Goal: Answer question/provide support: Share knowledge or assist other users

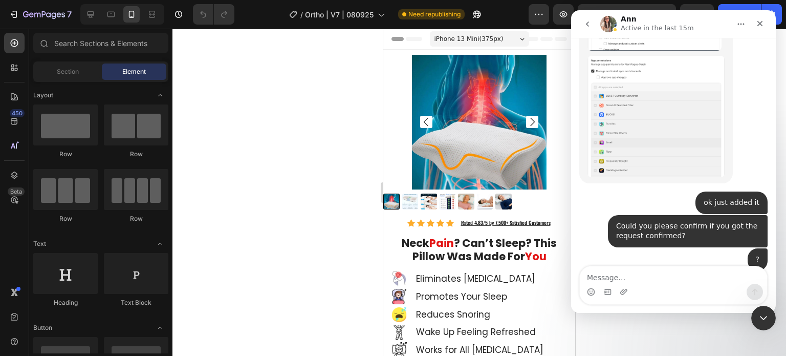
scroll to position [2006, 0]
click at [708, 278] on textarea "Message…" at bounding box center [673, 274] width 187 height 17
click at [342, 197] on div at bounding box center [479, 192] width 614 height 327
click at [678, 308] on div "We would like to confirm that the image list must be aligned to the center." at bounding box center [659, 323] width 143 height 30
click at [684, 308] on div "We would like to confirm that the image list must be aligned to the center." at bounding box center [659, 323] width 143 height 30
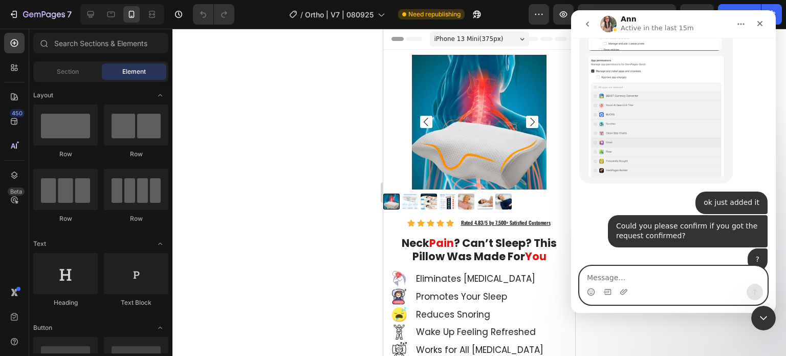
click at [687, 274] on textarea "Message…" at bounding box center [673, 274] width 187 height 17
click at [680, 270] on textarea "Message…" at bounding box center [673, 274] width 187 height 17
type textarea "Yes. Why is it not aligned"
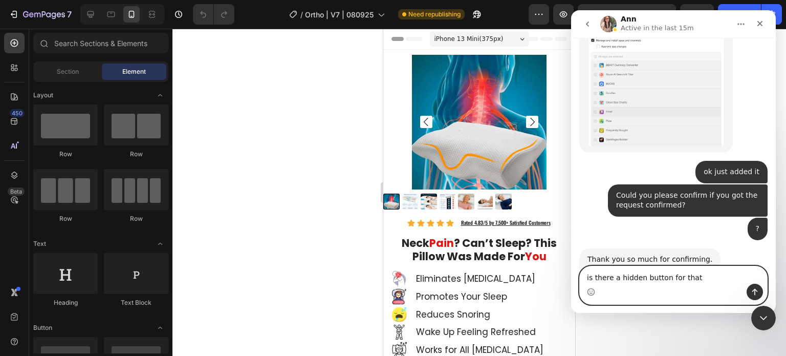
type textarea "is there a hidden button for that?"
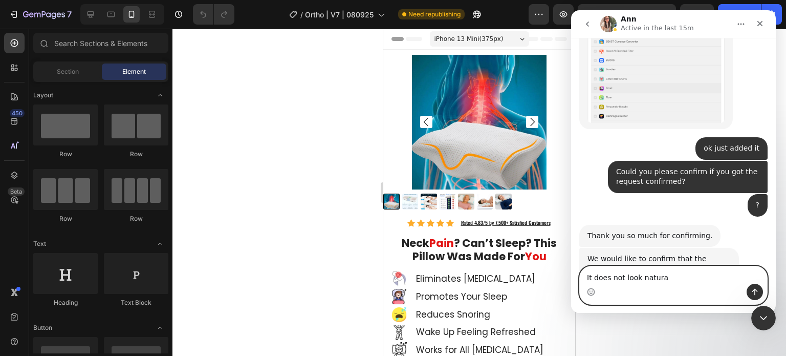
type textarea "It does not look natural"
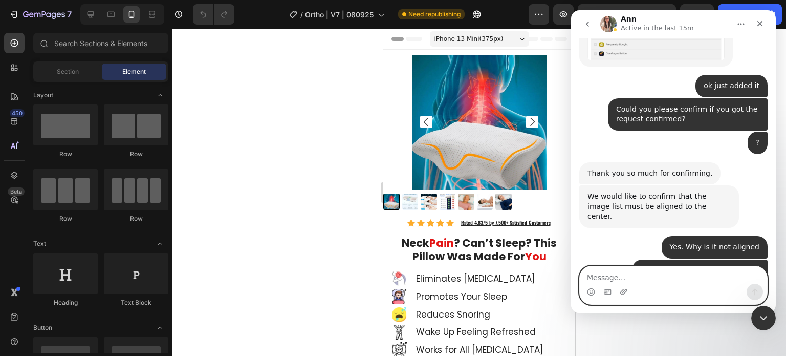
scroll to position [2124, 0]
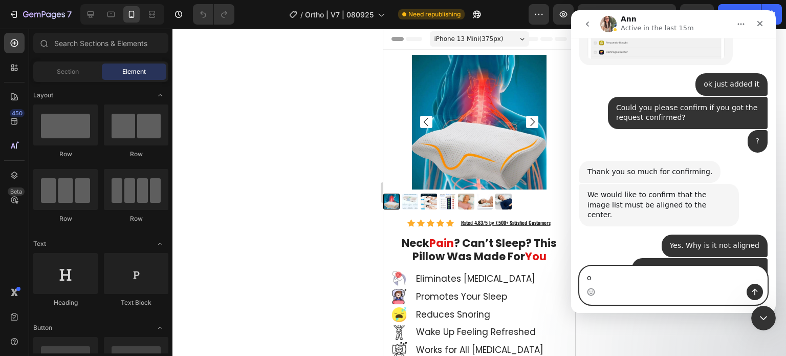
type textarea "ok"
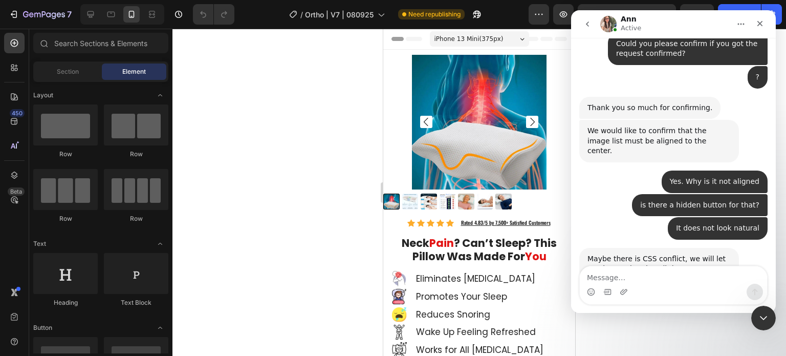
scroll to position [2185, 0]
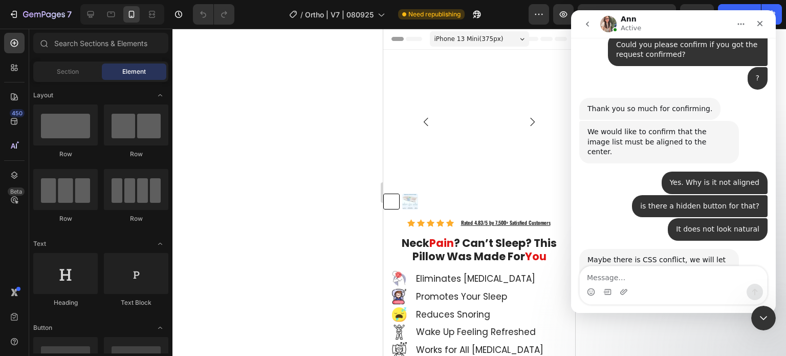
scroll to position [2185, 0]
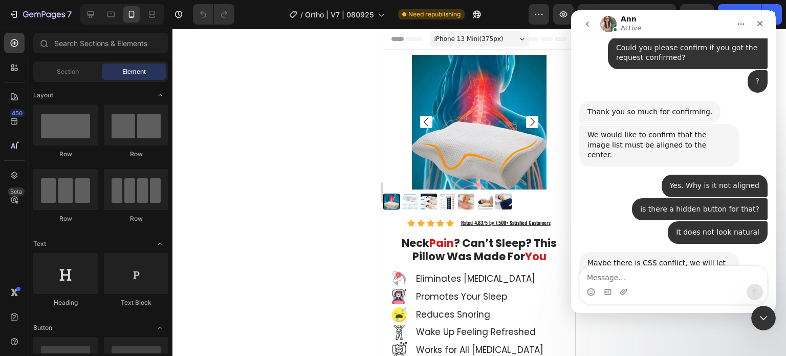
click at [249, 134] on div at bounding box center [479, 192] width 614 height 327
click at [312, 113] on div at bounding box center [479, 192] width 614 height 327
drag, startPoint x: 268, startPoint y: 143, endPoint x: 292, endPoint y: 141, distance: 23.6
click at [268, 142] on div at bounding box center [479, 192] width 614 height 327
click at [440, 195] on img at bounding box center [448, 201] width 16 height 16
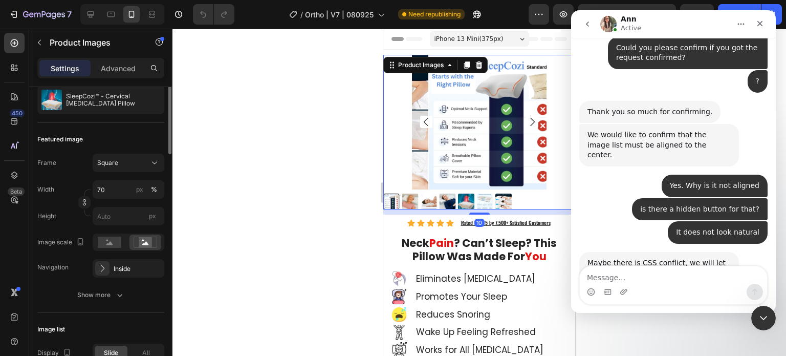
scroll to position [205, 0]
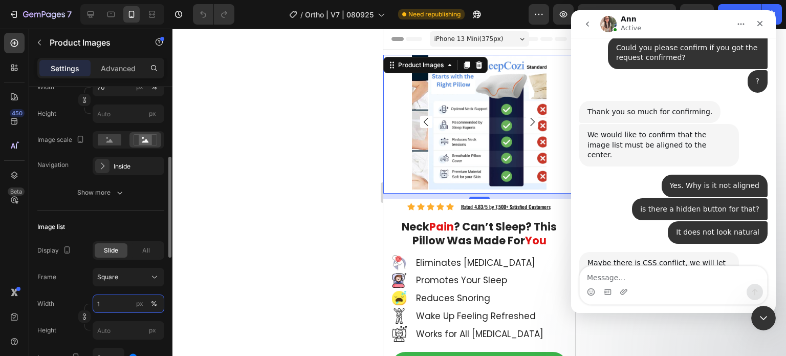
type input "15"
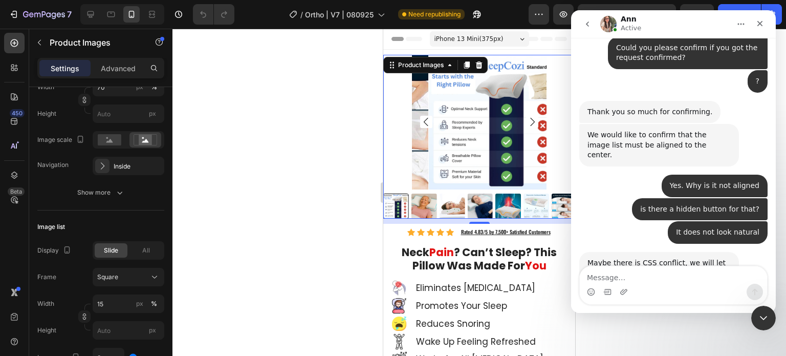
click at [219, 212] on div at bounding box center [479, 192] width 614 height 327
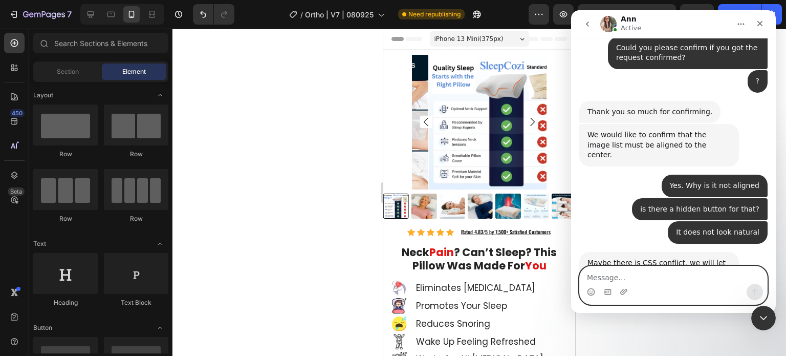
click at [695, 281] on textarea "Message…" at bounding box center [673, 274] width 187 height 17
type textarea "ok found the solution"
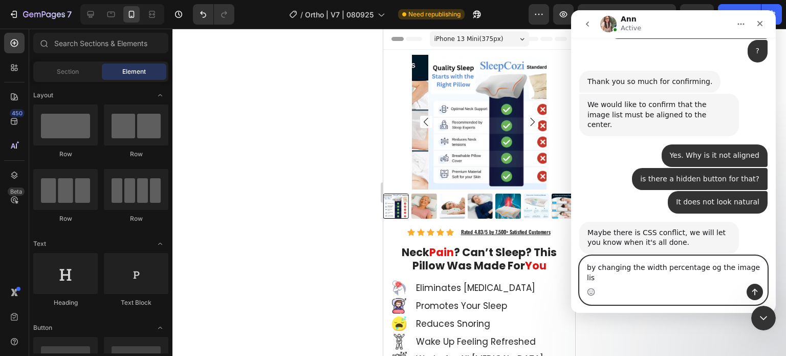
type textarea "by changing the width percentage og the image list"
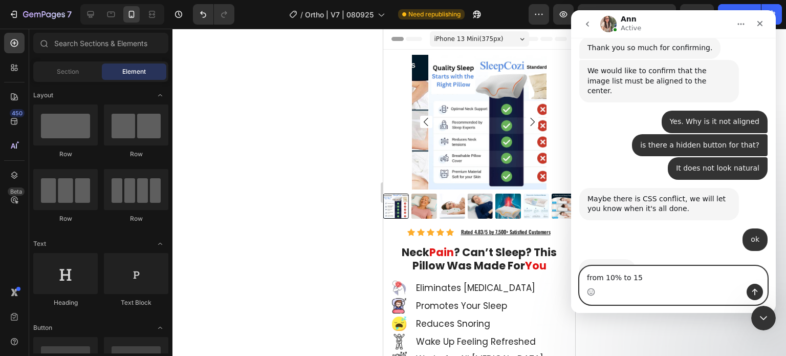
type textarea "from 10% to 15%"
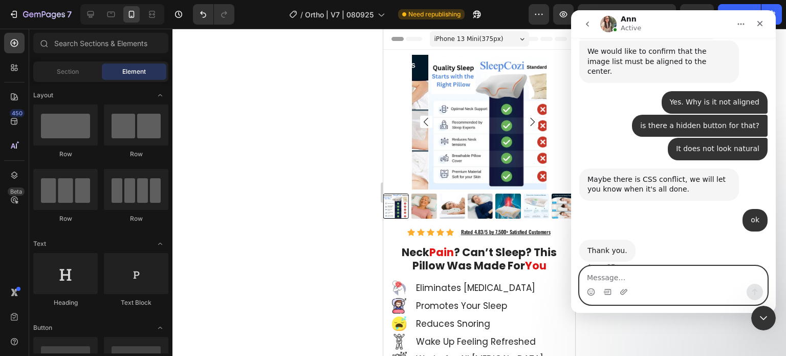
scroll to position [2272, 0]
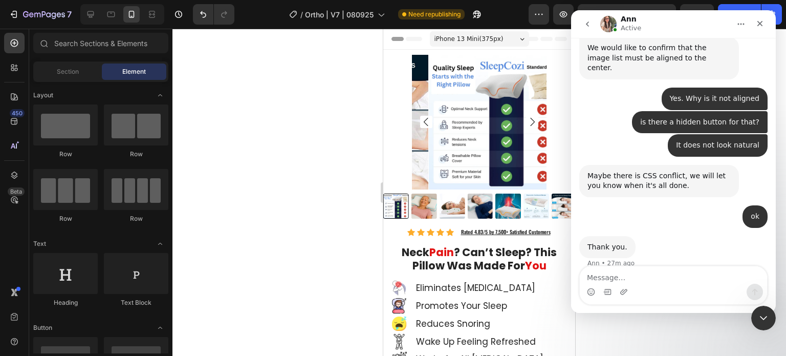
click at [365, 214] on div at bounding box center [479, 192] width 614 height 327
click at [761, 319] on icon "Close Intercom Messenger" at bounding box center [762, 316] width 12 height 12
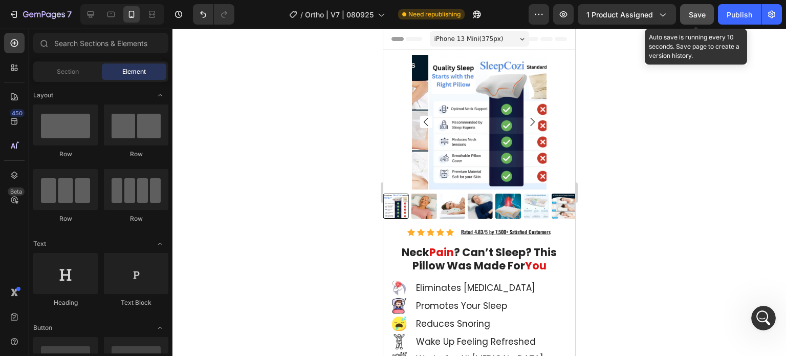
click at [696, 15] on span "Save" at bounding box center [697, 14] width 17 height 9
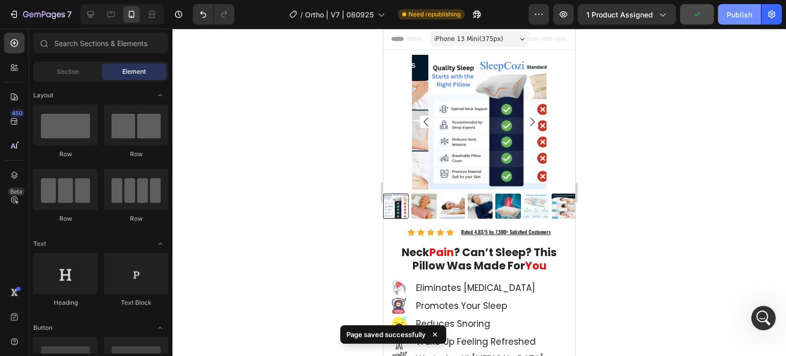
click at [735, 18] on div "Publish" at bounding box center [740, 14] width 26 height 11
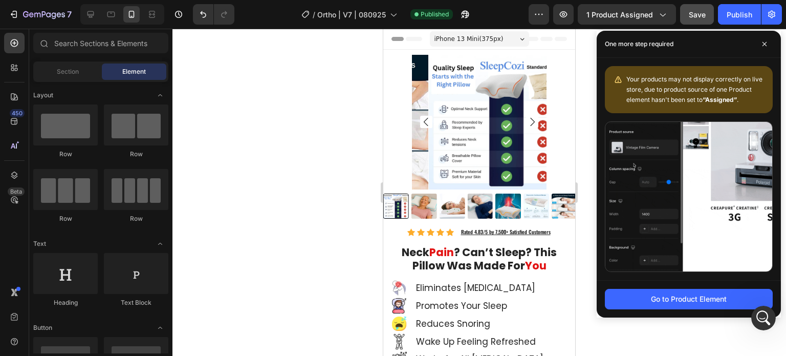
scroll to position [2312, 0]
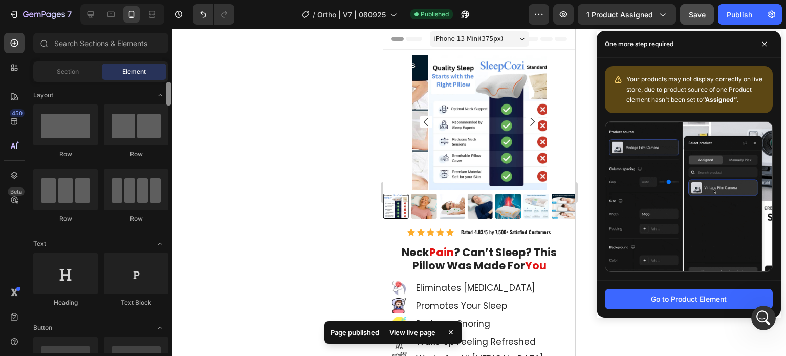
click at [170, 145] on div at bounding box center [169, 217] width 8 height 271
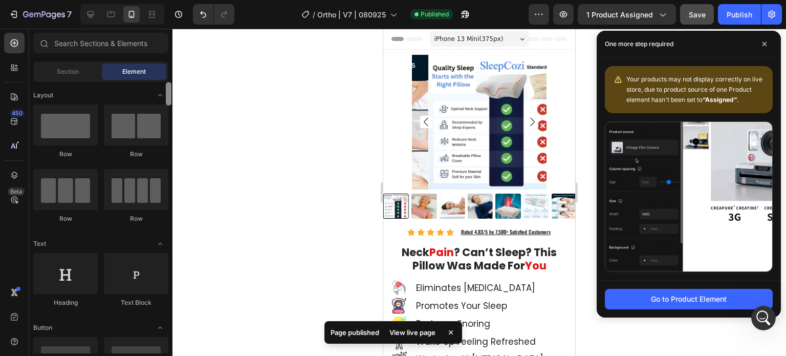
scroll to position [271, 0]
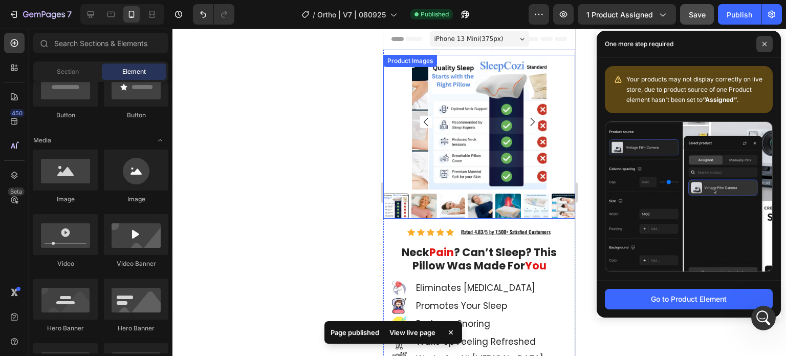
click at [768, 43] on span at bounding box center [764, 44] width 16 height 16
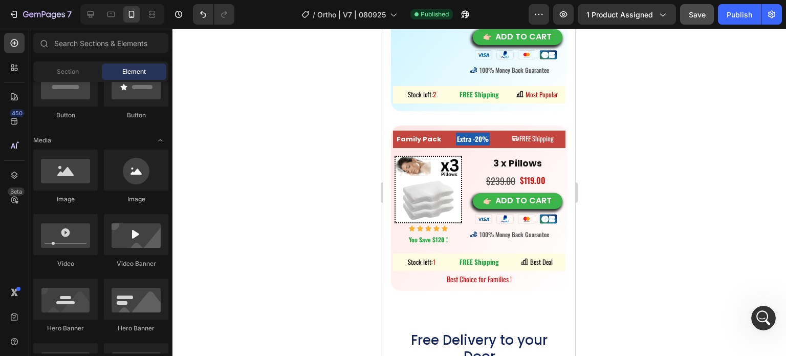
scroll to position [6449, 0]
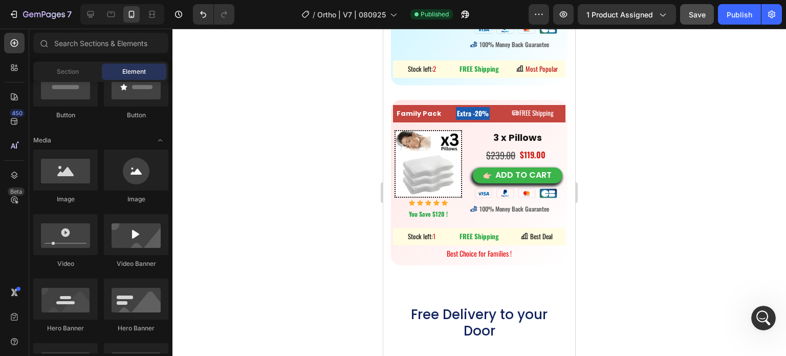
drag, startPoint x: 571, startPoint y: 40, endPoint x: 999, endPoint y: 299, distance: 501.2
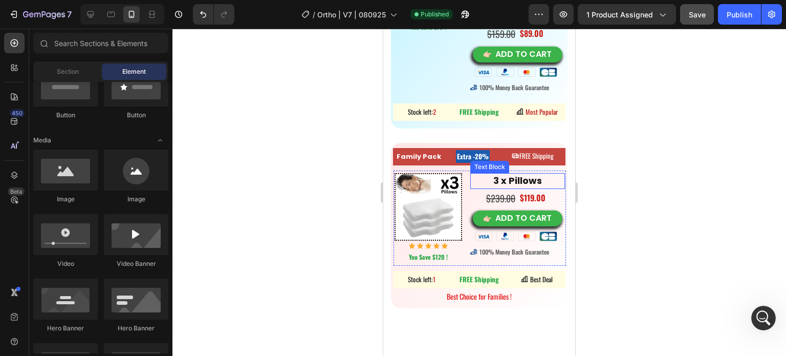
scroll to position [6347, 0]
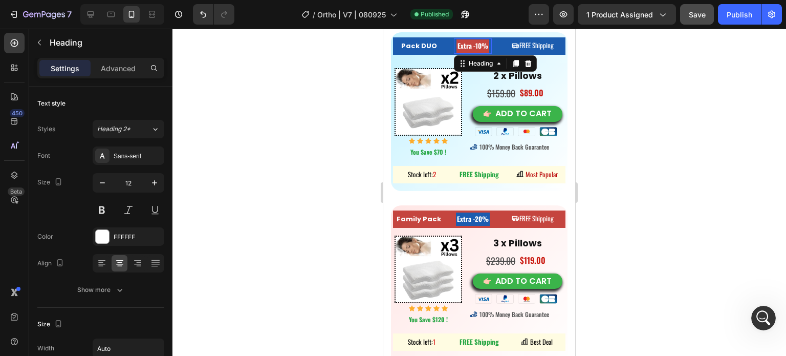
click at [469, 44] on h2 "Extra -10%" at bounding box center [472, 45] width 33 height 13
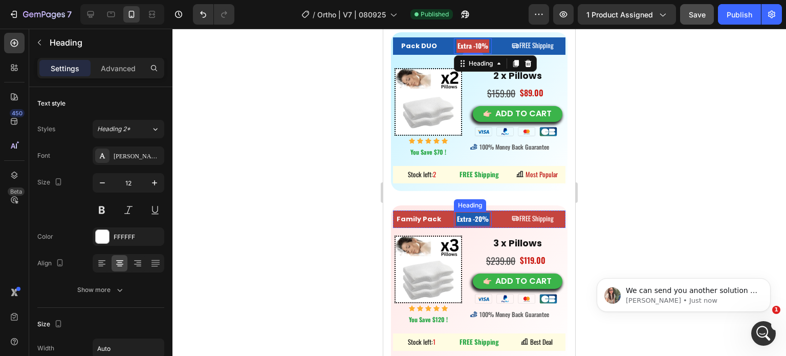
scroll to position [0, 0]
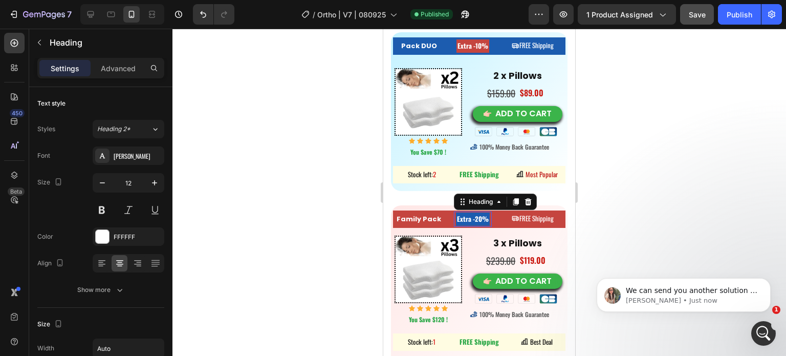
click at [463, 218] on strong "Extra -20%" at bounding box center [473, 218] width 32 height 10
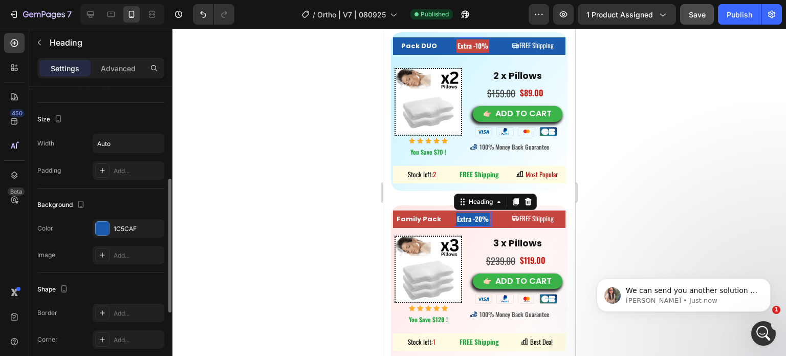
scroll to position [2333, 0]
click at [469, 220] on strong "Extra -20%" at bounding box center [473, 218] width 32 height 10
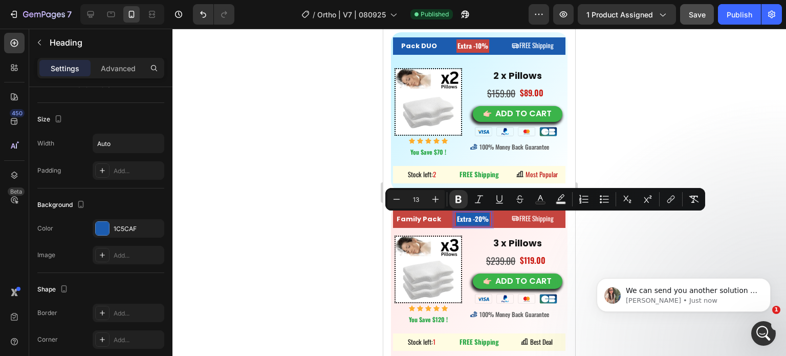
click at [475, 221] on strong "Extra -20%" at bounding box center [473, 218] width 32 height 10
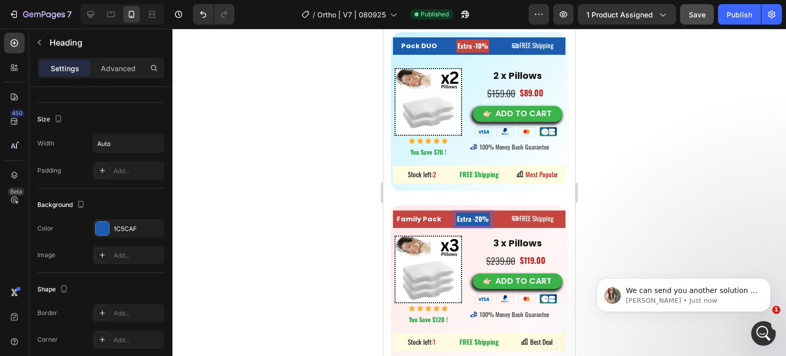
click at [483, 219] on strong "Extra -20%" at bounding box center [473, 218] width 32 height 10
click at [314, 161] on div at bounding box center [479, 192] width 614 height 327
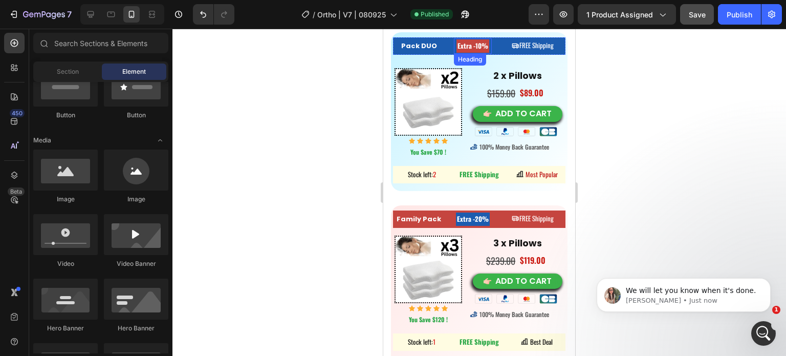
click at [484, 51] on strong "Extra -10%" at bounding box center [473, 45] width 31 height 10
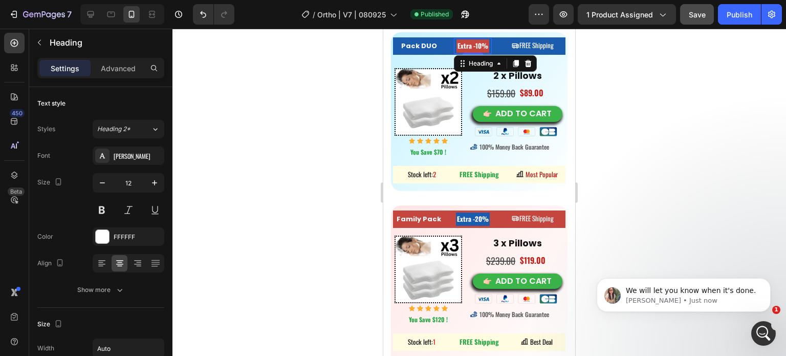
click at [483, 50] on strong "Extra -10%" at bounding box center [473, 45] width 31 height 10
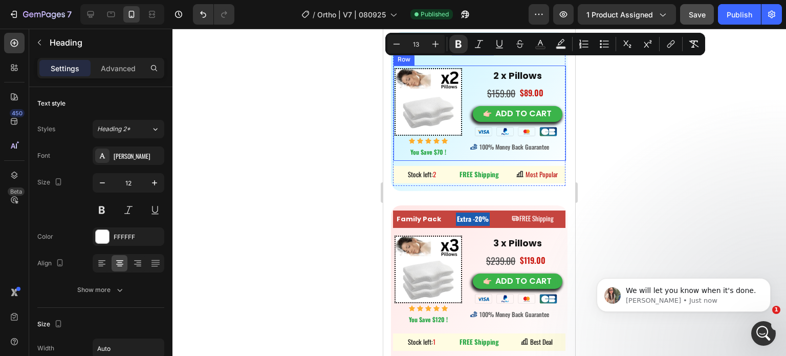
click at [309, 85] on div at bounding box center [479, 192] width 614 height 327
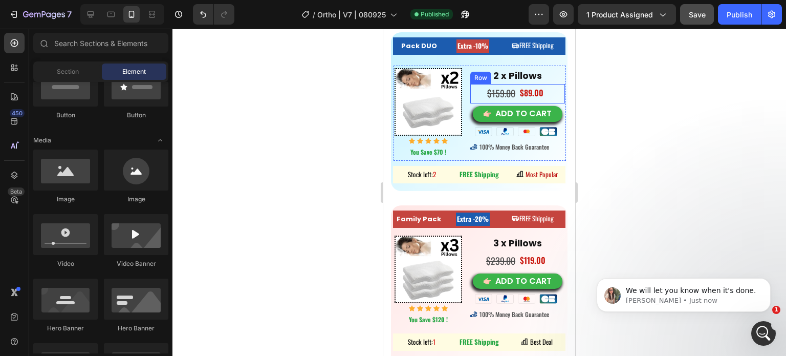
scroll to position [6245, 0]
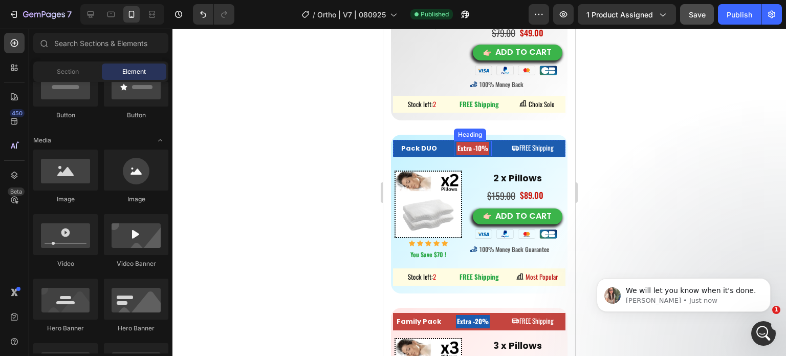
click at [478, 150] on strong "Extra -10%" at bounding box center [473, 148] width 31 height 10
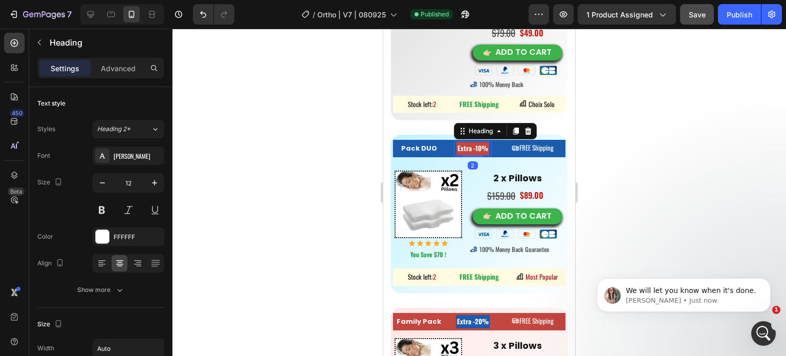
click at [482, 151] on strong "Extra -10%" at bounding box center [473, 148] width 31 height 10
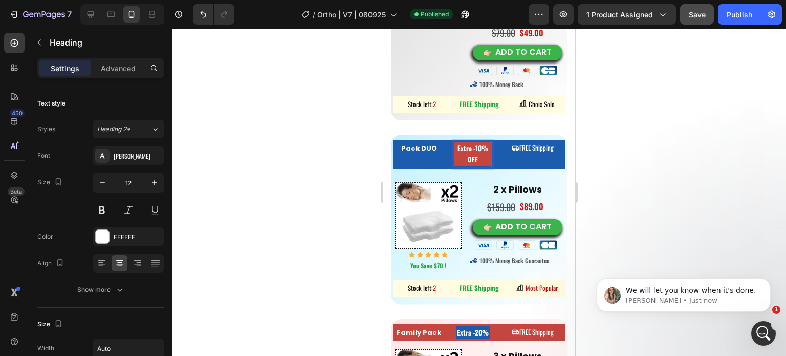
drag, startPoint x: 470, startPoint y: 151, endPoint x: 453, endPoint y: 150, distance: 17.4
click at [471, 150] on strong "Extra -10% OFF" at bounding box center [473, 153] width 31 height 21
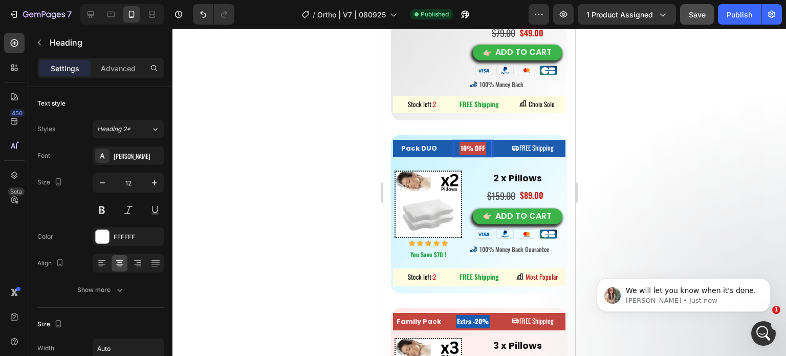
click at [317, 165] on div at bounding box center [479, 192] width 614 height 327
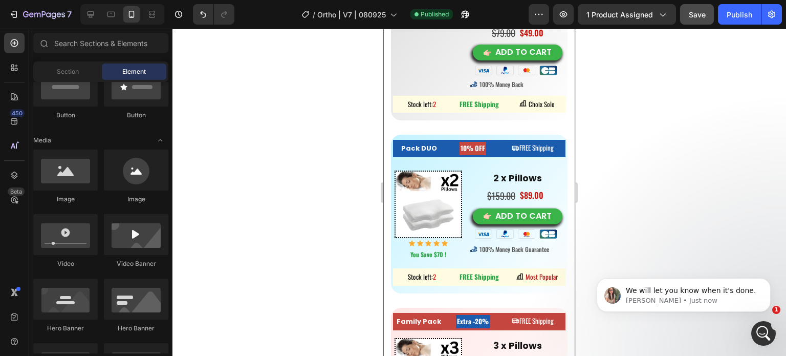
drag, startPoint x: 347, startPoint y: 148, endPoint x: 69, endPoint y: 100, distance: 282.6
click at [347, 148] on div at bounding box center [479, 192] width 614 height 327
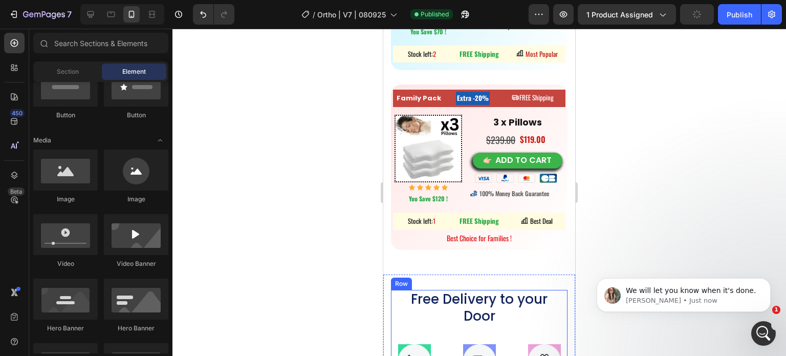
scroll to position [6296, 0]
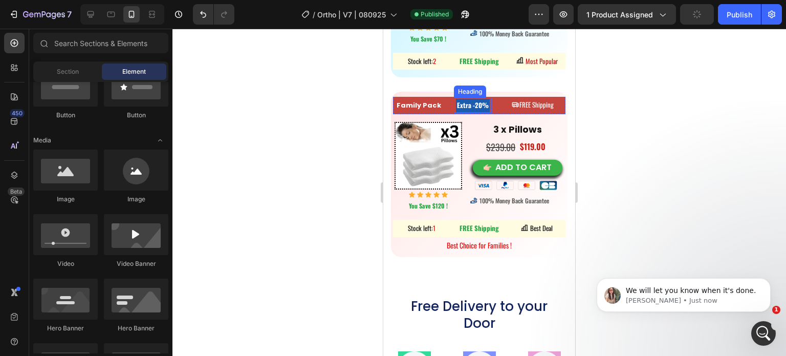
click at [469, 100] on strong "Extra -20%" at bounding box center [473, 105] width 32 height 10
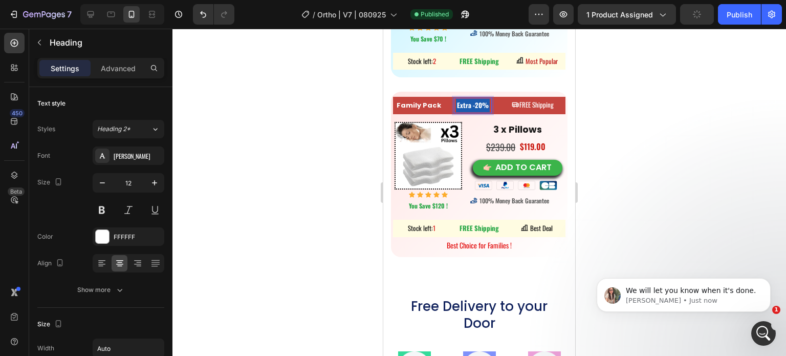
click at [483, 100] on strong "Extra -20%" at bounding box center [473, 105] width 32 height 10
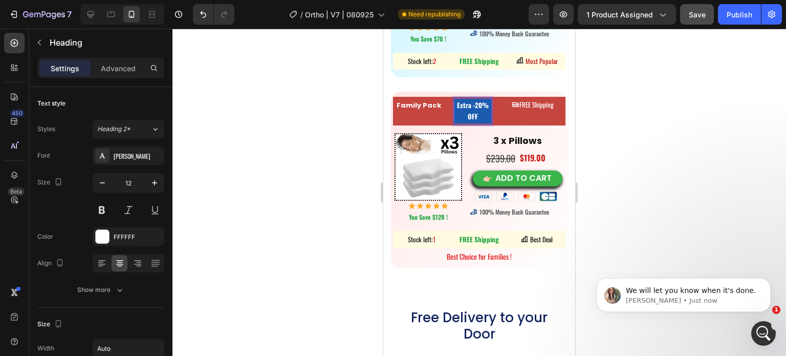
click at [472, 100] on strong "Extra -20% OFF" at bounding box center [473, 110] width 32 height 21
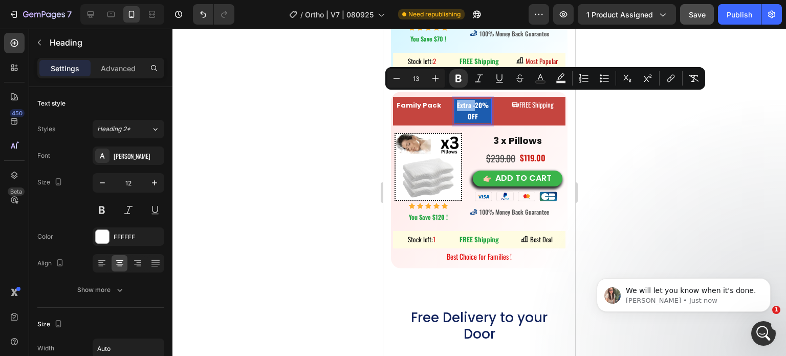
drag, startPoint x: 471, startPoint y: 97, endPoint x: 453, endPoint y: 96, distance: 17.9
click at [457, 100] on strong "Extra -20% OFF" at bounding box center [473, 110] width 32 height 21
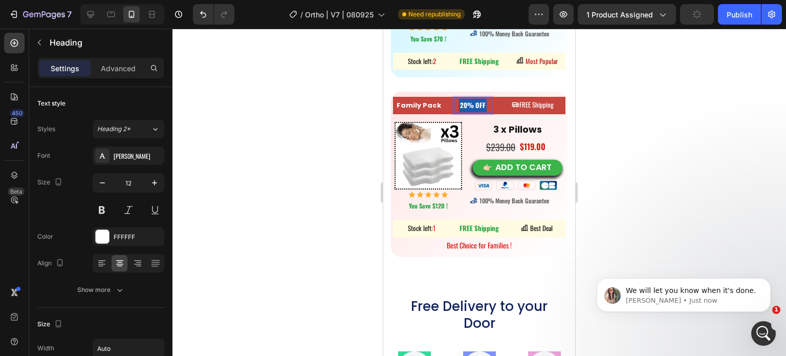
click at [293, 120] on div at bounding box center [479, 192] width 614 height 327
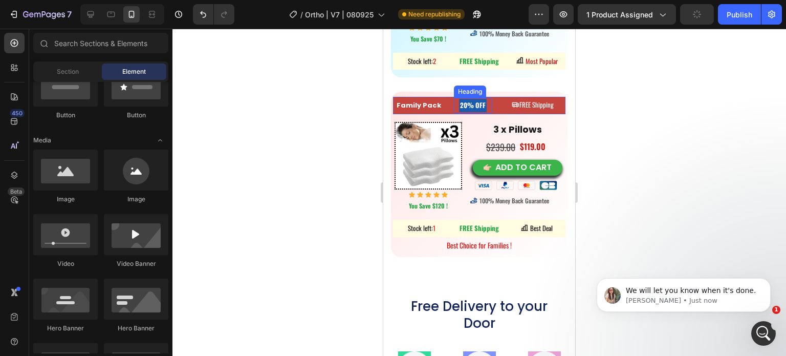
click at [472, 100] on strong "20% OFF" at bounding box center [473, 105] width 26 height 10
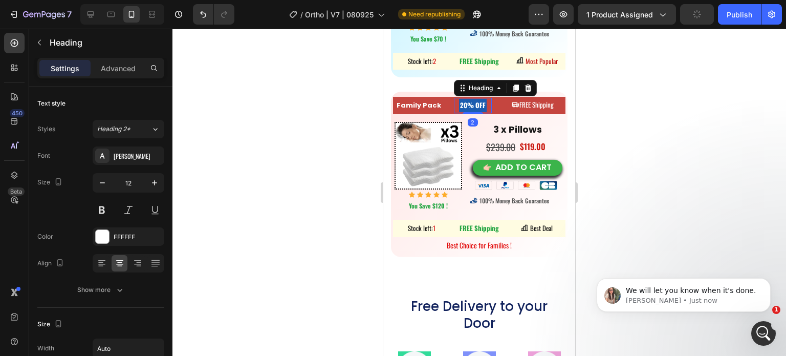
click at [472, 100] on strong "20% OFF" at bounding box center [473, 105] width 26 height 10
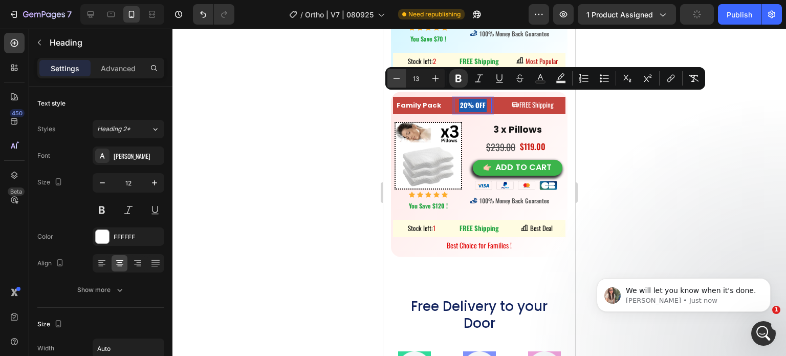
click at [397, 79] on icon "Editor contextual toolbar" at bounding box center [397, 78] width 10 height 10
type input "12"
click at [360, 94] on div at bounding box center [479, 192] width 614 height 327
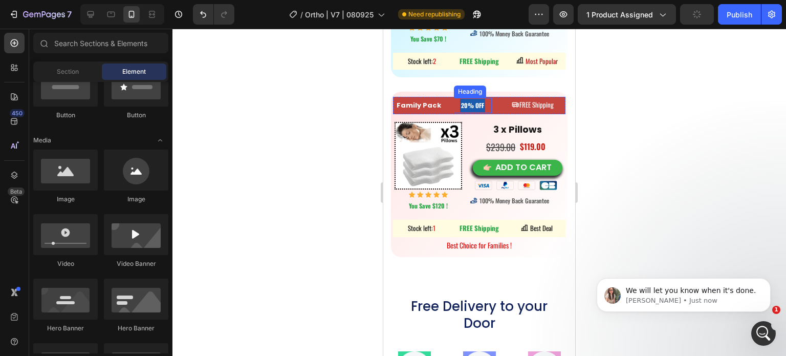
scroll to position [6142, 0]
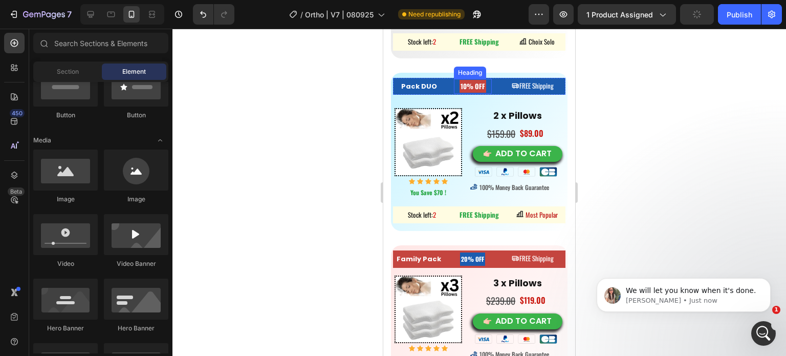
click at [463, 81] on strong "10% OFF" at bounding box center [473, 86] width 25 height 10
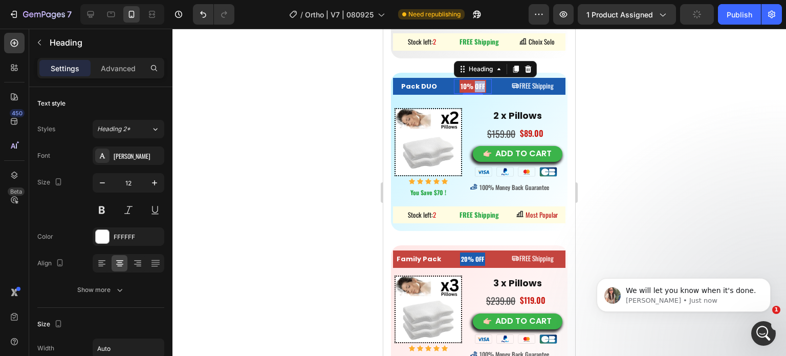
click at [471, 82] on strong "10% OFF" at bounding box center [473, 86] width 25 height 10
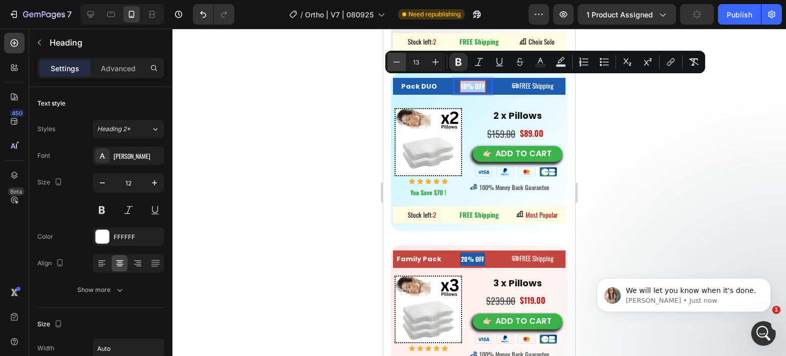
click at [398, 64] on icon "Editor contextual toolbar" at bounding box center [397, 62] width 10 height 10
type input "12"
drag, startPoint x: 337, startPoint y: 119, endPoint x: 149, endPoint y: 212, distance: 209.6
click at [337, 119] on div at bounding box center [479, 192] width 614 height 327
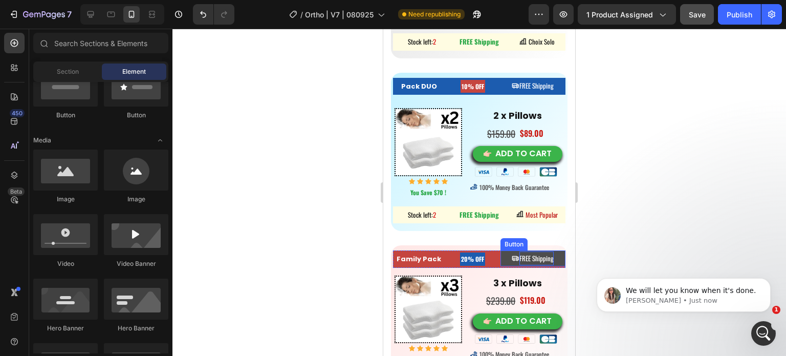
click at [531, 253] on span "FREE Shipping" at bounding box center [536, 258] width 34 height 10
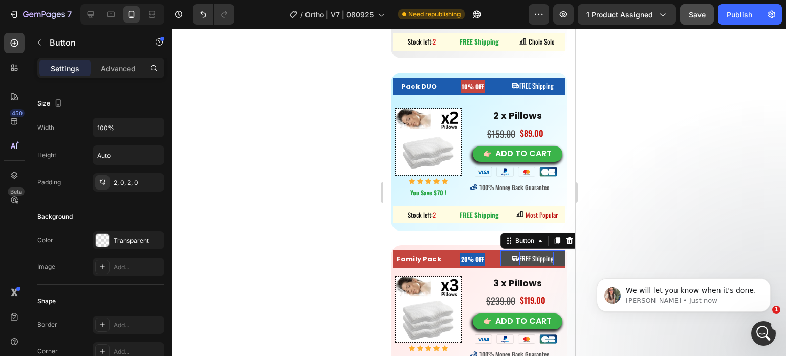
click at [531, 253] on span "FREE Shipping" at bounding box center [536, 258] width 34 height 10
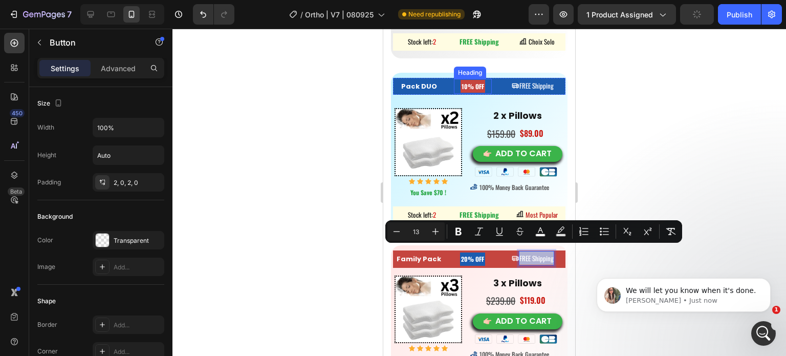
click at [469, 90] on div "⁠⁠⁠⁠⁠⁠⁠ 10% OFF Heading" at bounding box center [473, 86] width 38 height 15
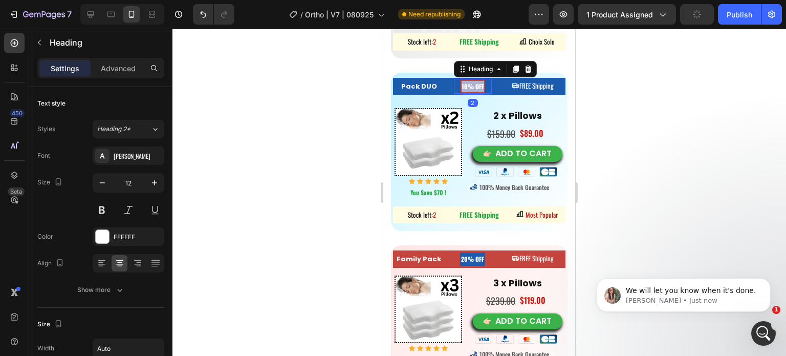
click at [468, 82] on strong "10% OFF" at bounding box center [473, 86] width 23 height 9
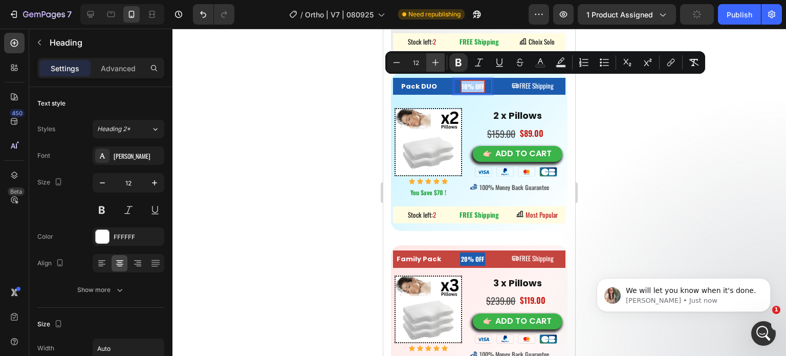
click at [438, 61] on icon "Editor contextual toolbar" at bounding box center [435, 62] width 10 height 10
type input "13"
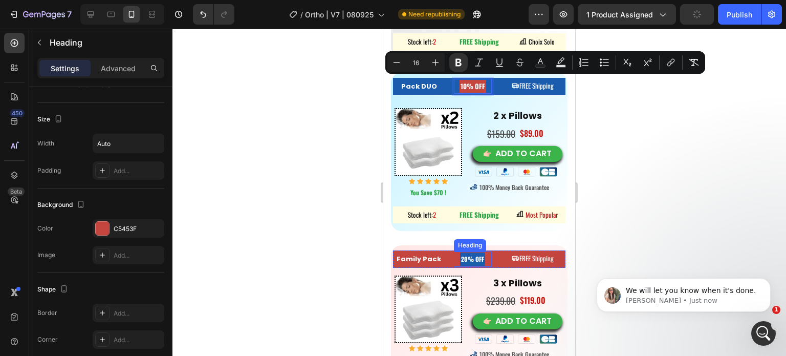
click at [467, 254] on strong "20% OFF" at bounding box center [472, 258] width 23 height 9
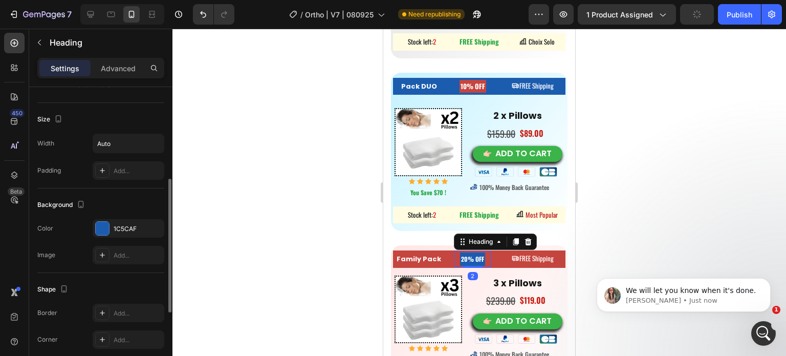
click at [467, 254] on strong "20% OFF" at bounding box center [472, 258] width 23 height 9
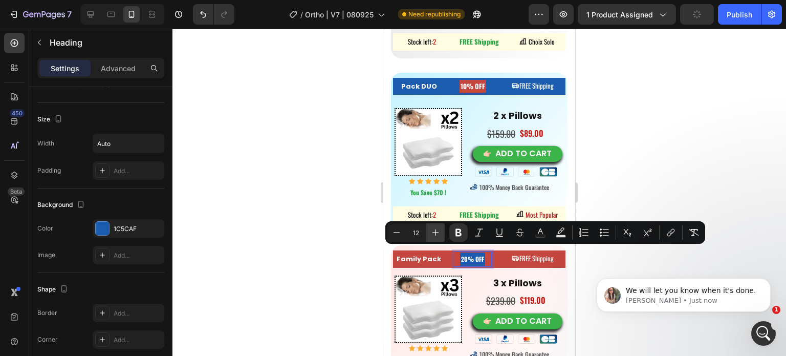
click at [437, 233] on icon "Editor contextual toolbar" at bounding box center [435, 232] width 10 height 10
type input "13"
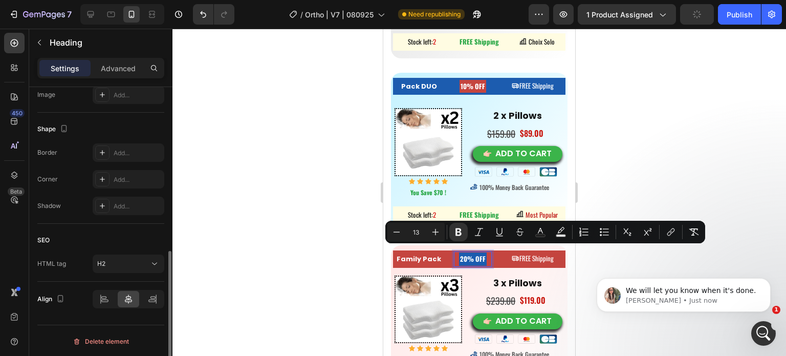
scroll to position [263, 0]
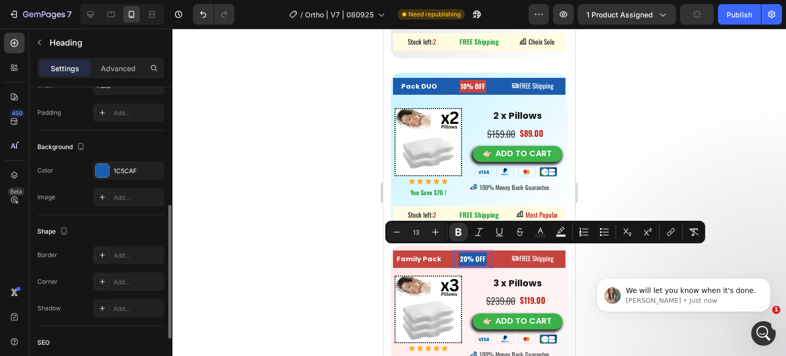
click at [267, 183] on div at bounding box center [479, 192] width 614 height 327
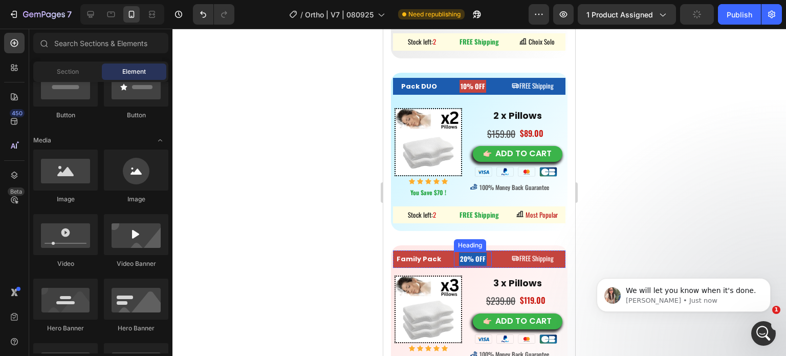
click at [464, 253] on strong "20% OFF" at bounding box center [473, 258] width 26 height 10
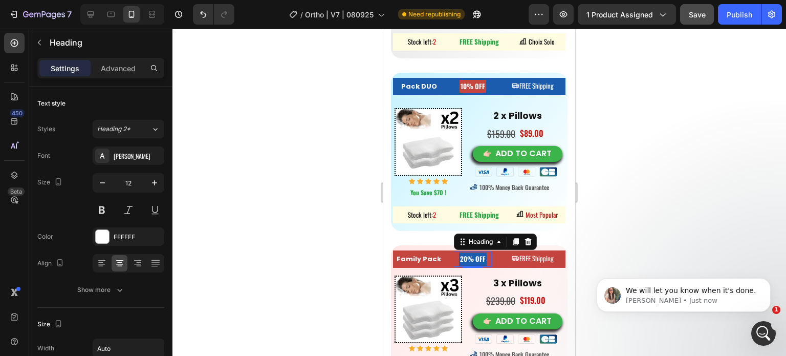
click at [265, 143] on div at bounding box center [479, 192] width 614 height 327
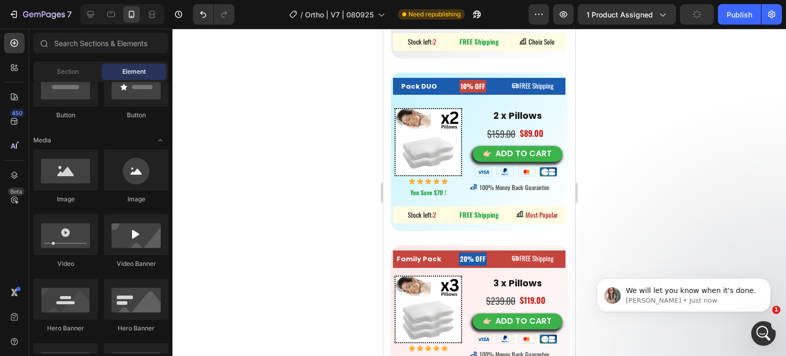
scroll to position [6296, 0]
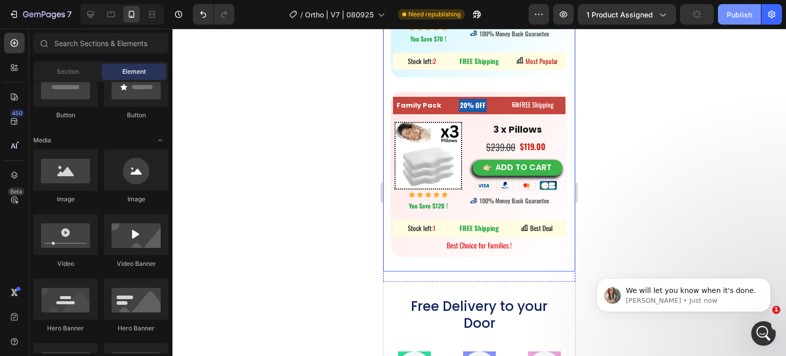
click at [736, 16] on div "Publish" at bounding box center [740, 14] width 26 height 11
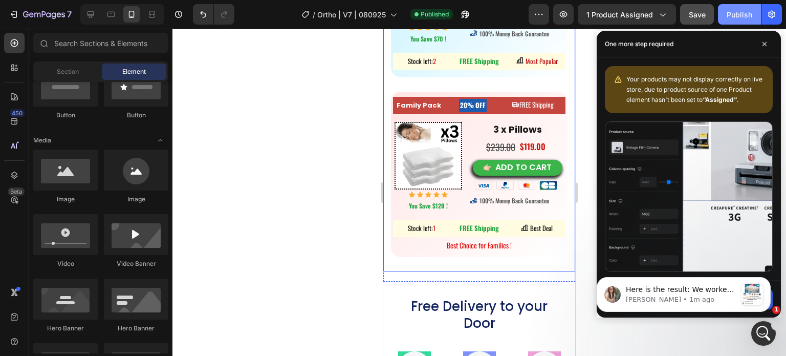
scroll to position [2858, 0]
